Goal: Information Seeking & Learning: Learn about a topic

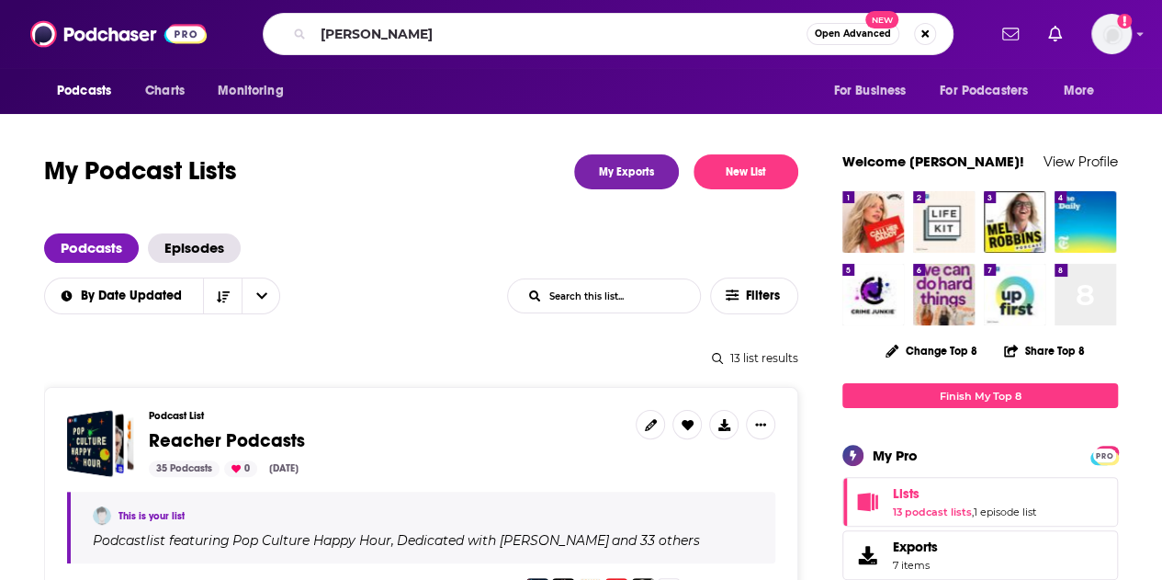
type input "[PERSON_NAME]"
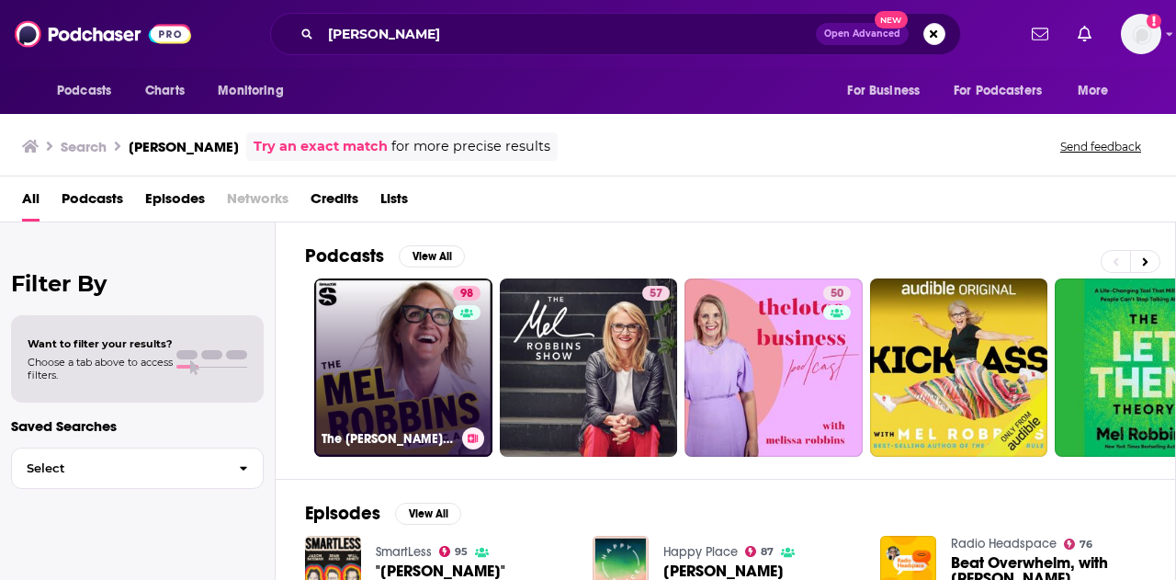
click at [424, 344] on link "98 The [PERSON_NAME] Podcast" at bounding box center [403, 367] width 178 height 178
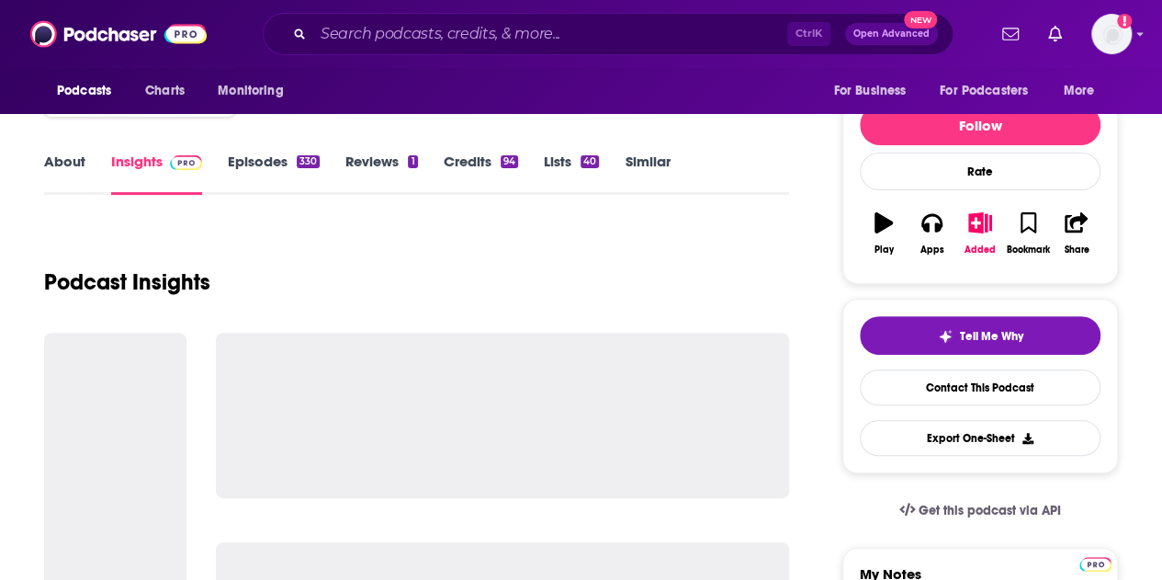
scroll to position [184, 0]
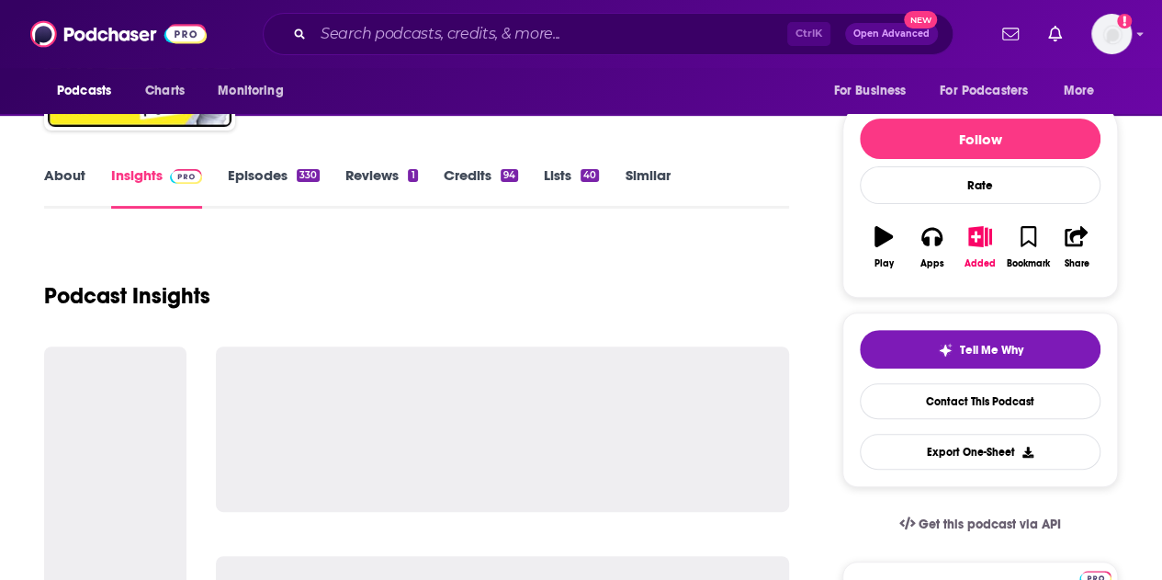
click at [256, 174] on link "Episodes 330" at bounding box center [274, 187] width 92 height 42
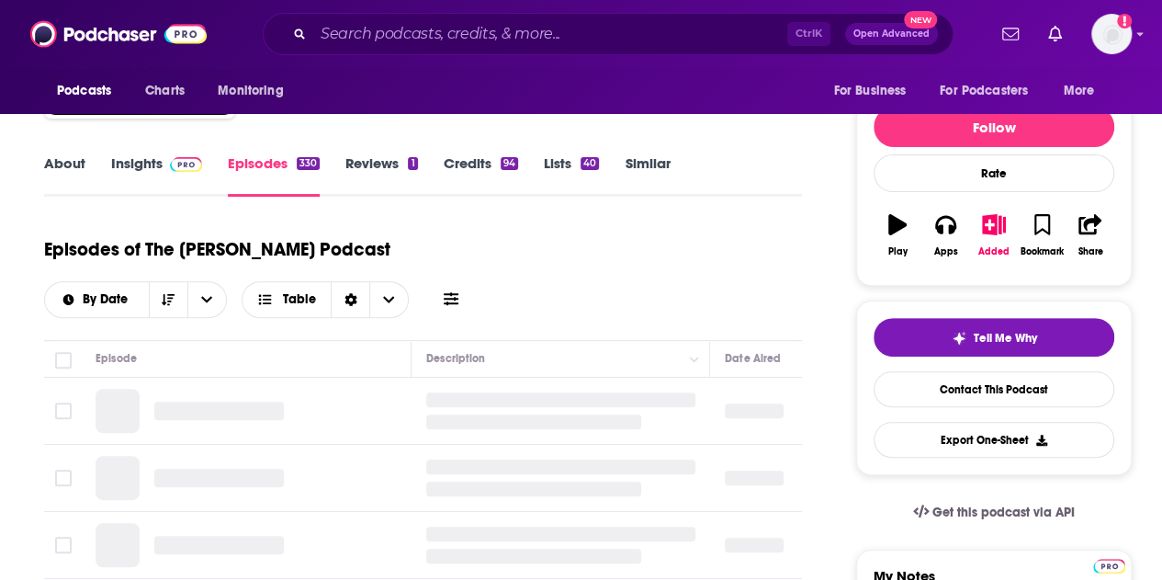
scroll to position [276, 0]
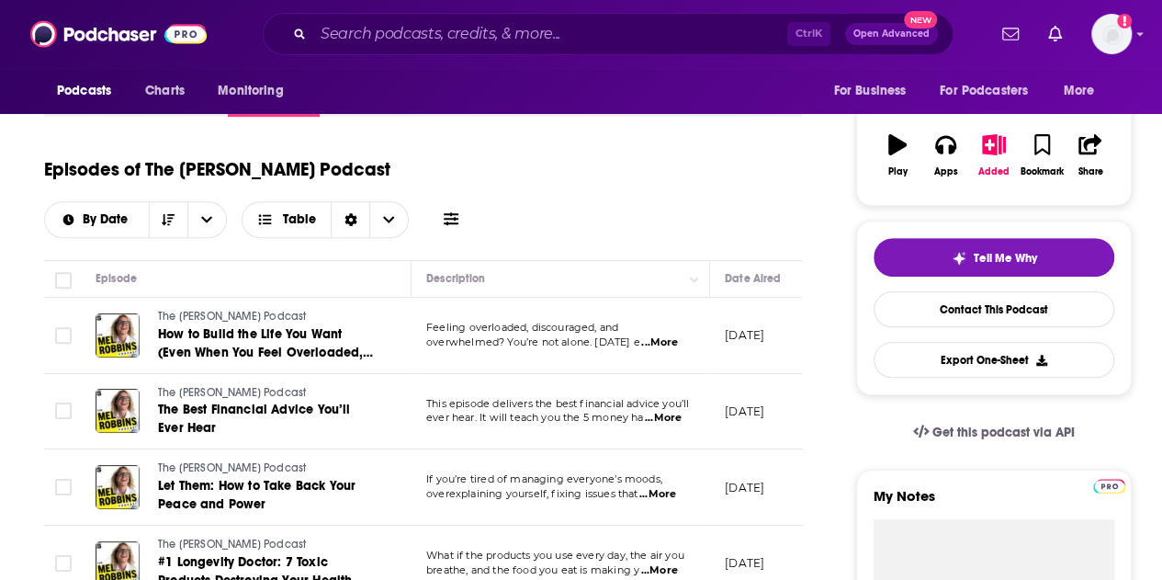
click at [665, 335] on span "...More" at bounding box center [659, 342] width 37 height 15
click at [345, 267] on div "Episode" at bounding box center [246, 278] width 300 height 22
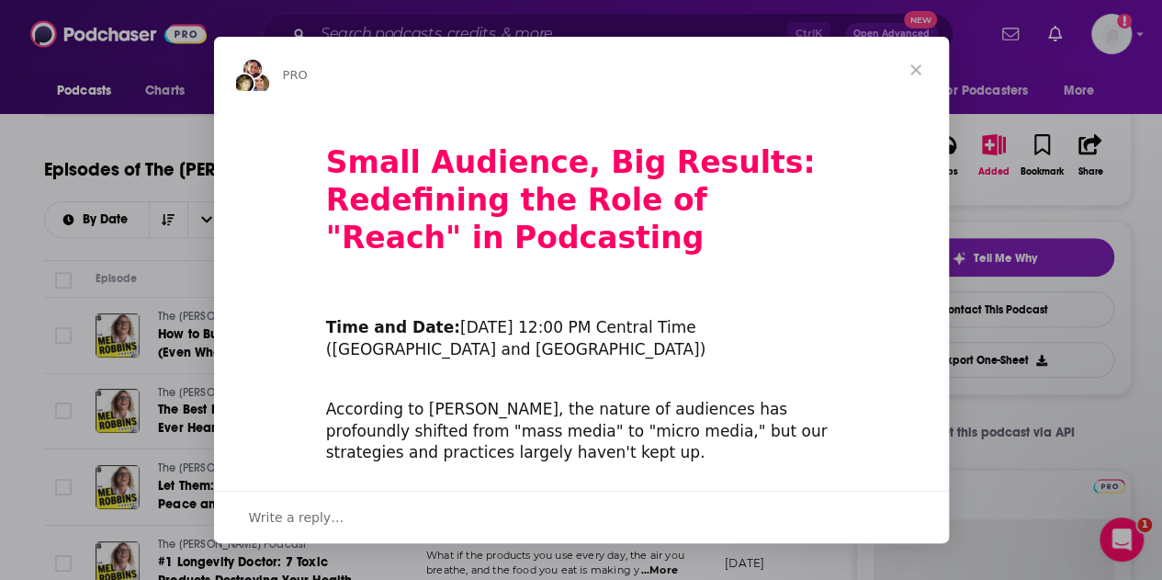
scroll to position [0, 0]
click at [915, 62] on span "Close" at bounding box center [916, 70] width 66 height 66
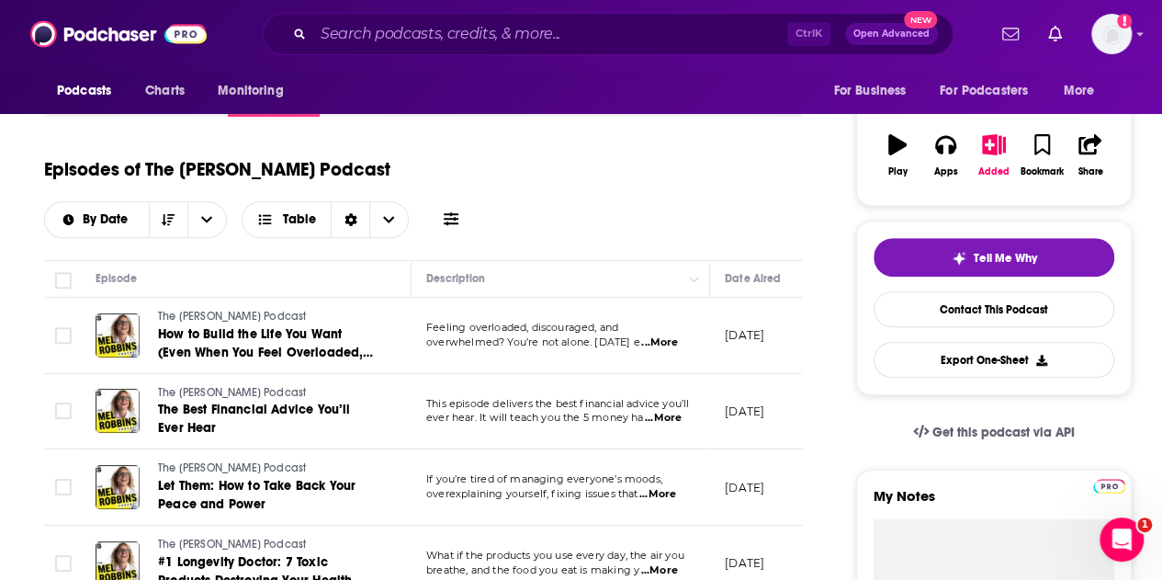
click at [669, 335] on span "...More" at bounding box center [659, 342] width 37 height 15
